Goal: Transaction & Acquisition: Purchase product/service

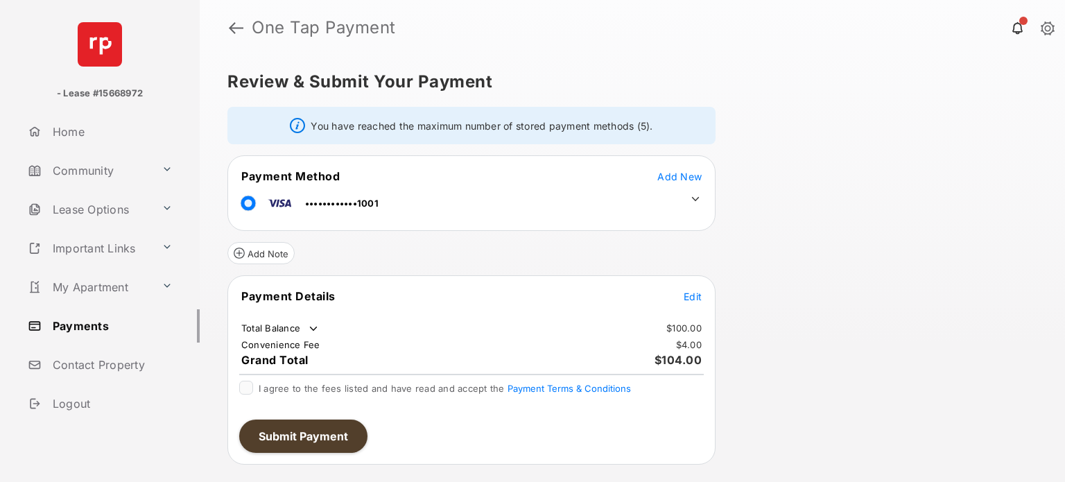
click at [87, 175] on link "Community" at bounding box center [89, 170] width 134 height 33
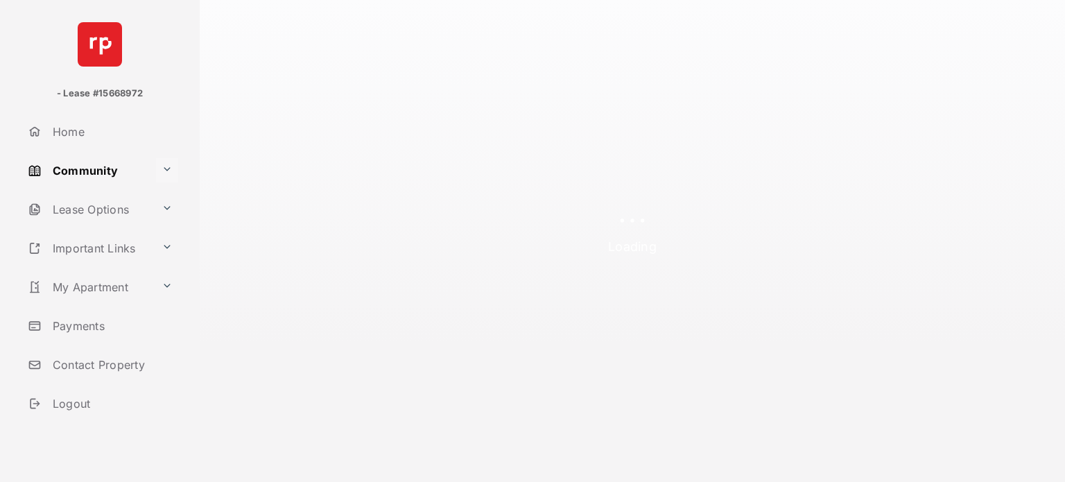
click at [157, 166] on button at bounding box center [167, 170] width 22 height 24
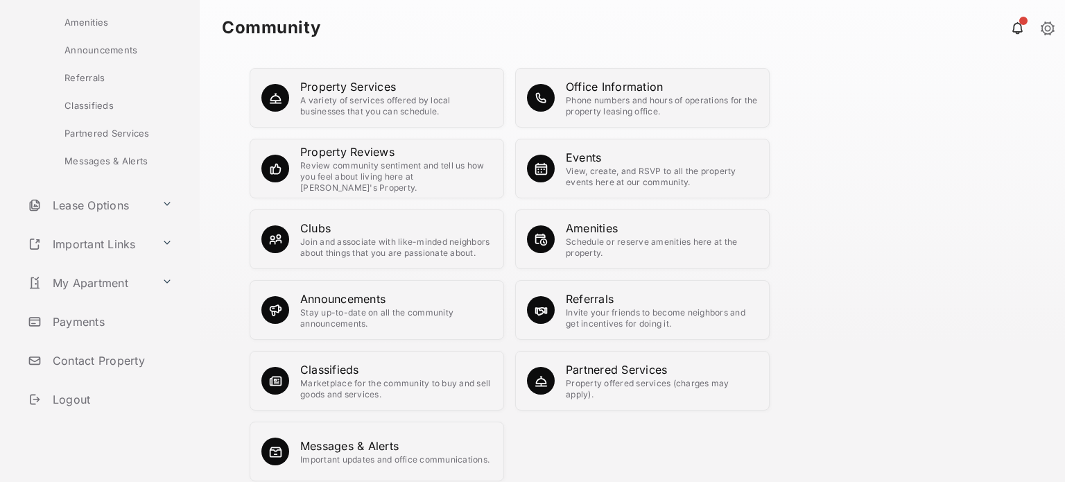
scroll to position [340, 0]
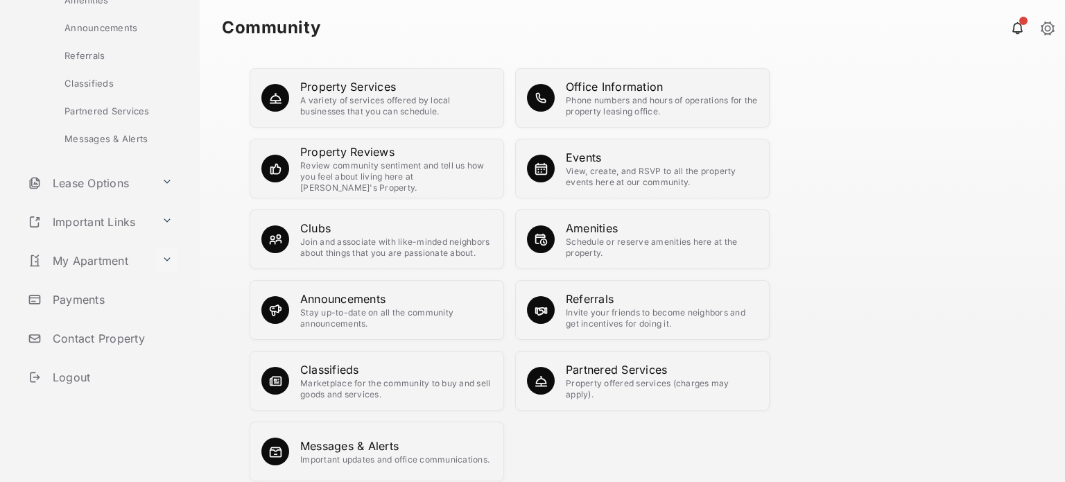
click at [160, 261] on button at bounding box center [167, 260] width 22 height 24
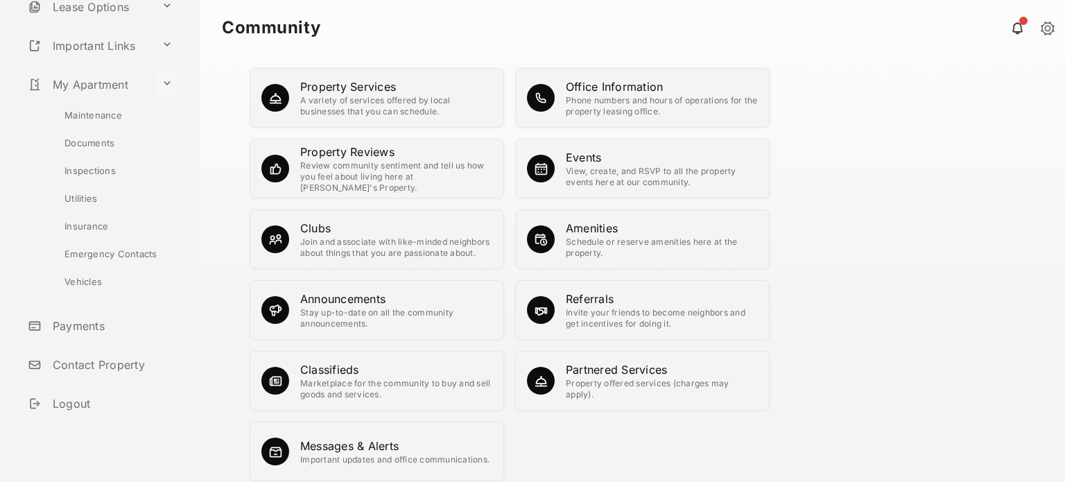
scroll to position [194, 0]
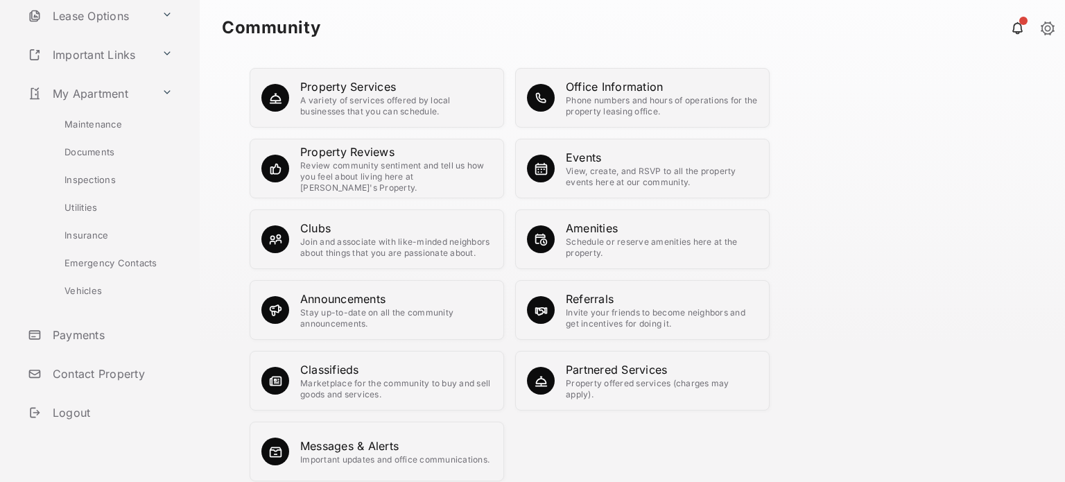
click at [105, 336] on link "Payments" at bounding box center [111, 334] width 178 height 33
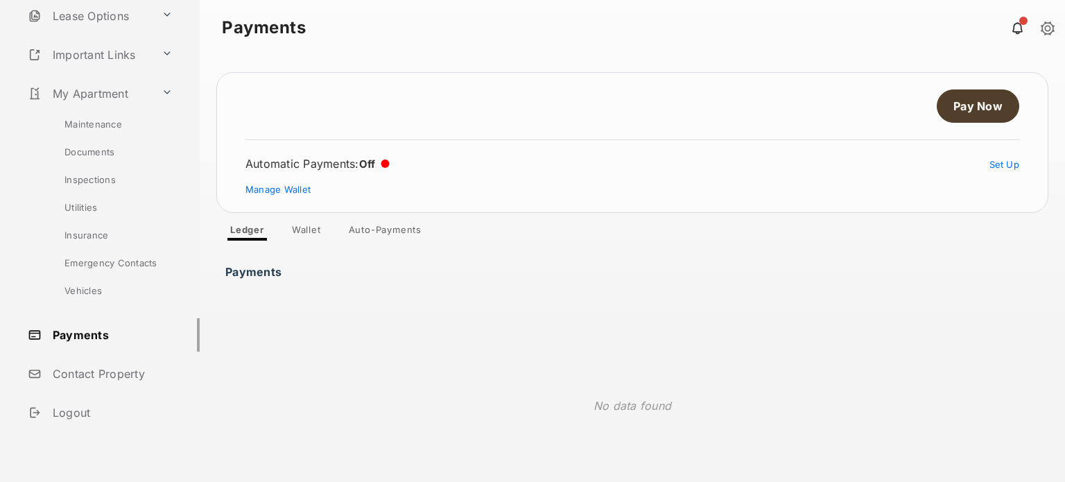
click at [954, 103] on link "Pay Now" at bounding box center [978, 105] width 83 height 33
